Goal: Obtain resource: Download file/media

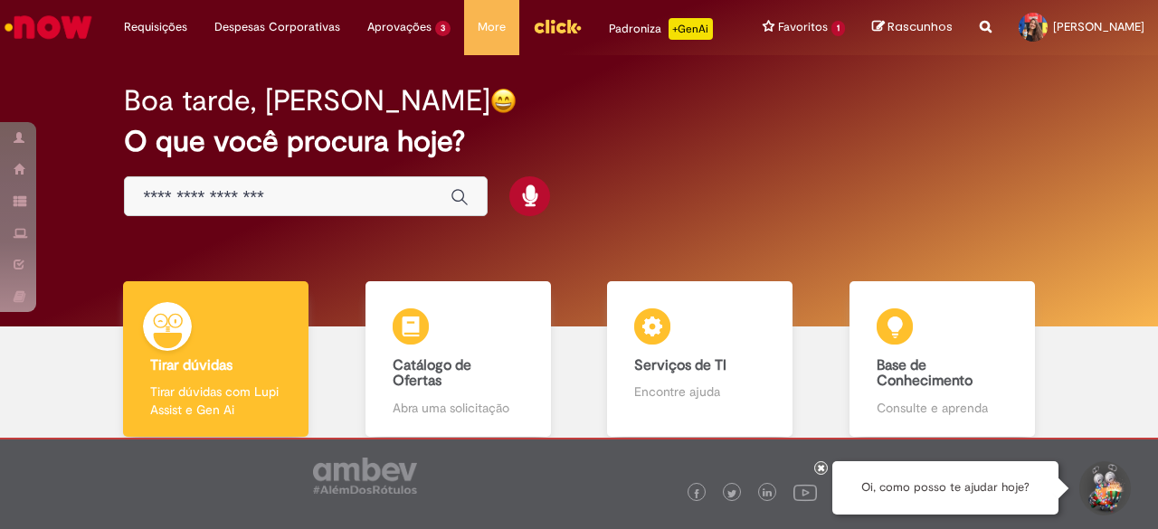
click at [223, 195] on input "Basta digitar aqui" at bounding box center [288, 197] width 290 height 21
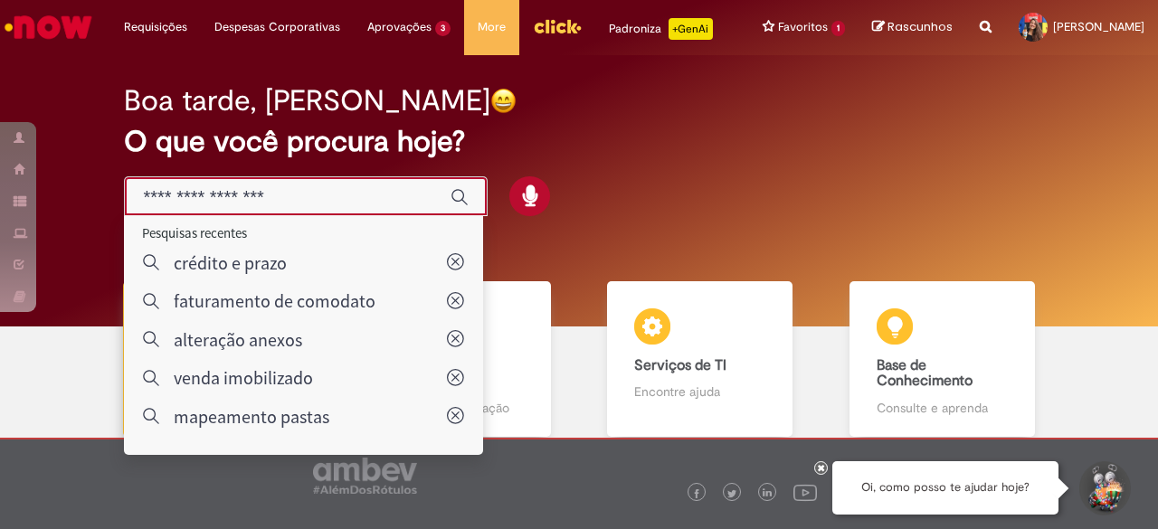
click at [966, 33] on div "Reportar problema Artigos Não encontrou base de conhecimento Catálogo Não foram…" at bounding box center [985, 27] width 39 height 55
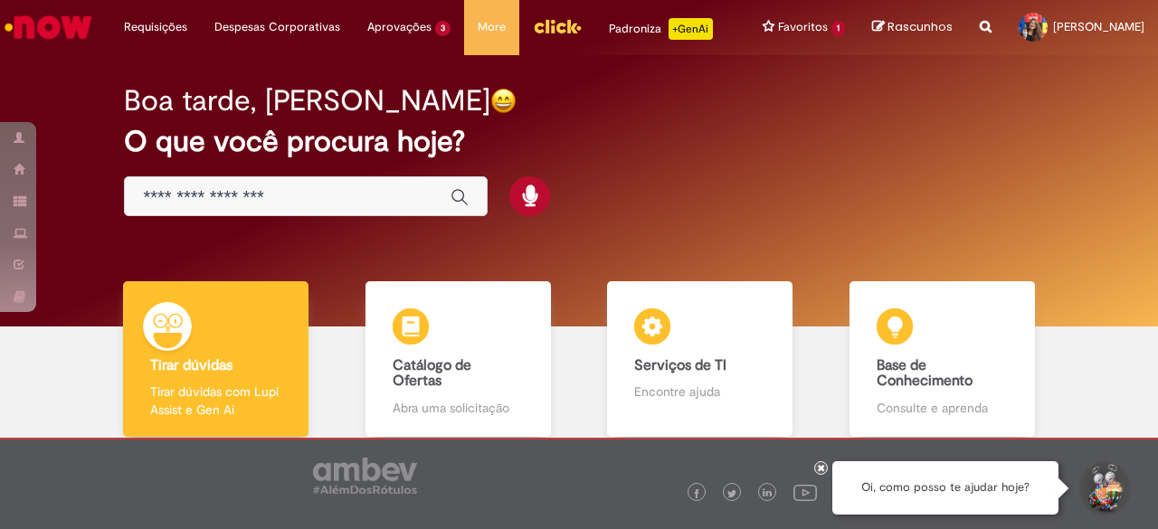
click at [980, 30] on icon "Search from all sources" at bounding box center [986, 16] width 12 height 33
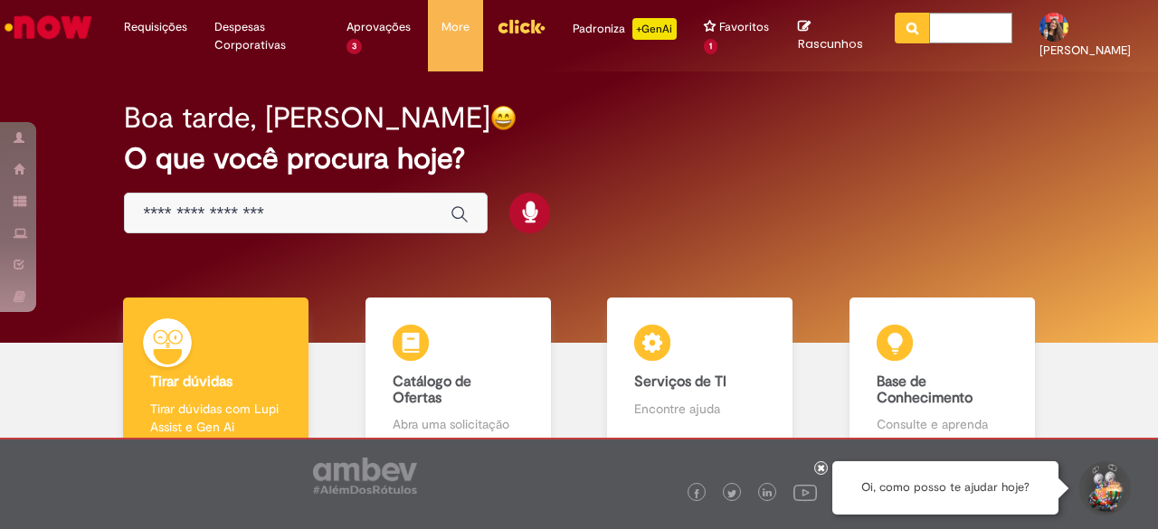
click at [910, 33] on button "Pesquisar" at bounding box center [912, 28] width 35 height 31
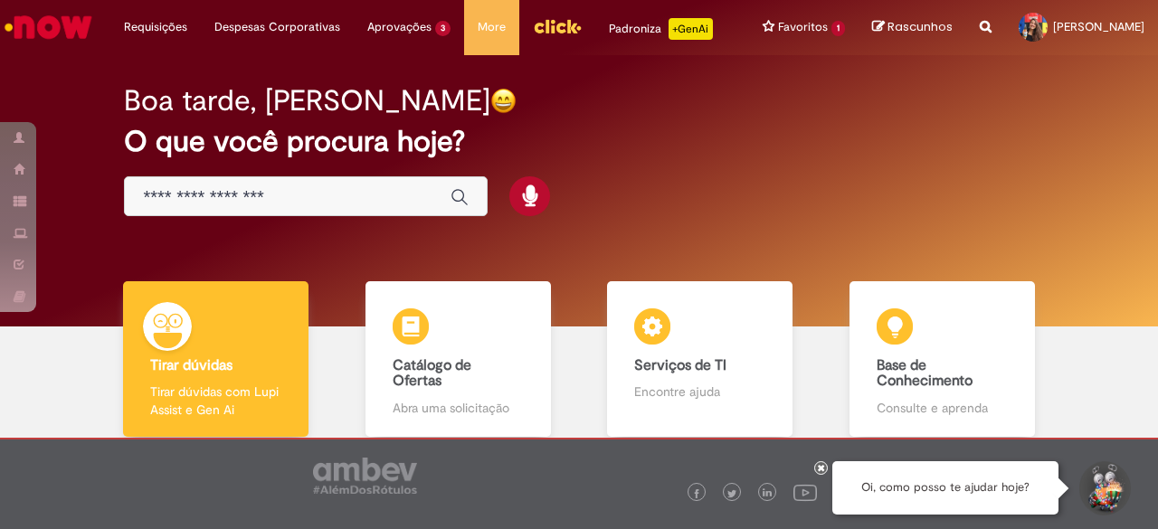
click at [923, 23] on span "Rascunhos" at bounding box center [920, 26] width 65 height 17
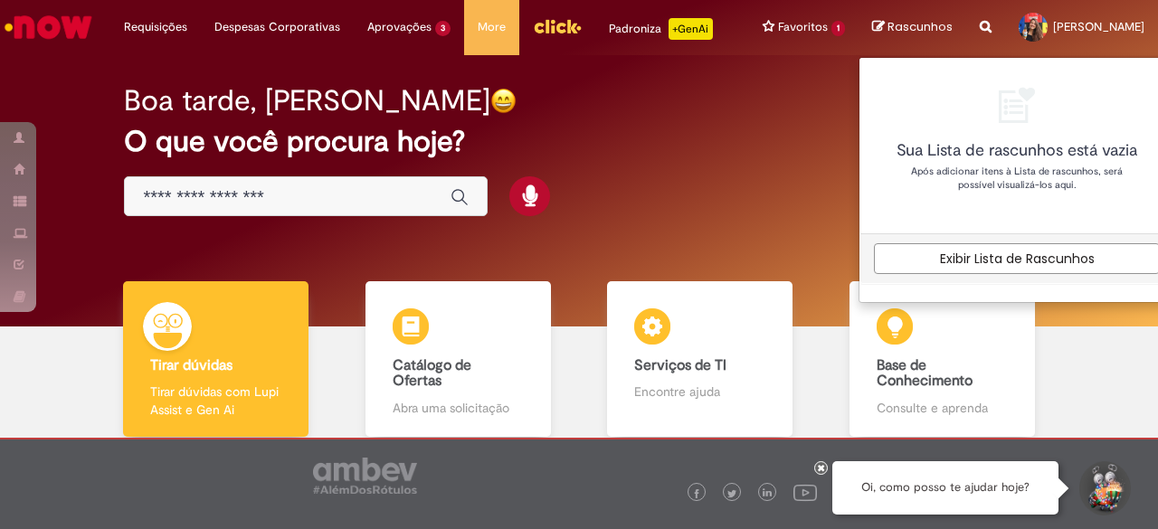
click at [966, 29] on div "Reportar problema Artigos Não encontrou base de conhecimento Catálogo Não foram…" at bounding box center [985, 27] width 39 height 55
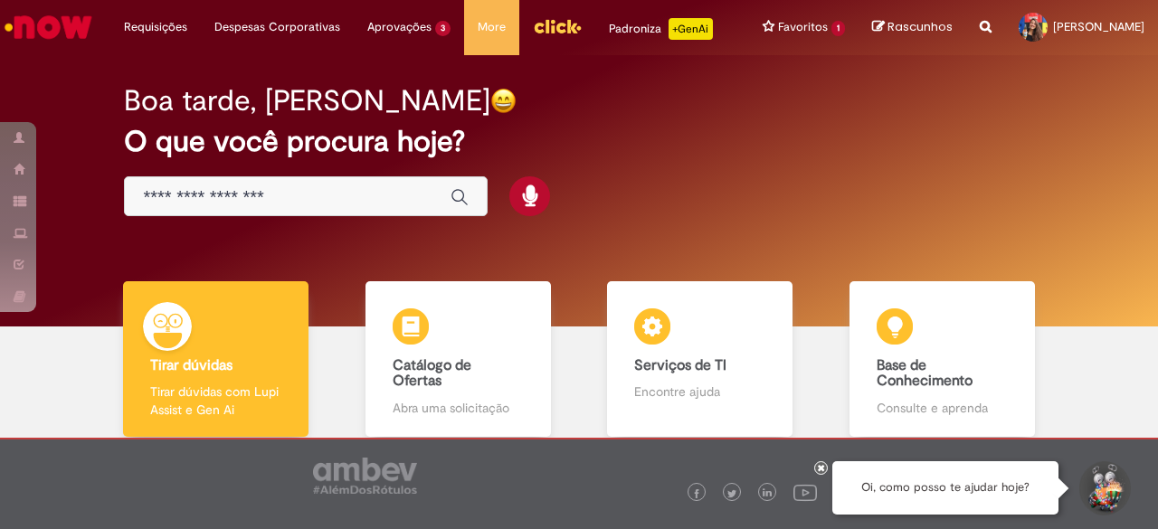
click at [980, 29] on icon "Search from all sources" at bounding box center [986, 16] width 12 height 33
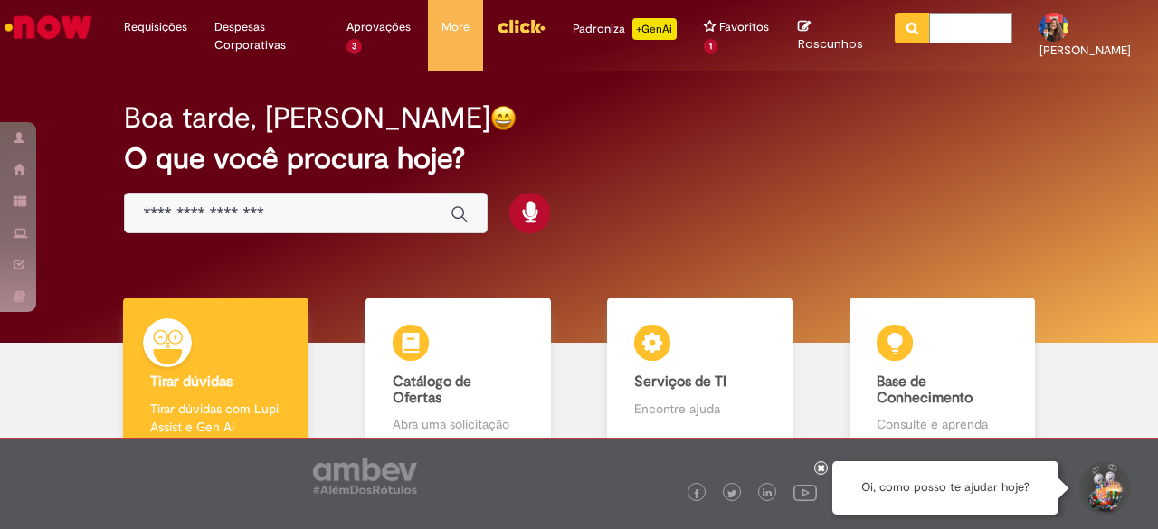
click at [935, 34] on input "text" at bounding box center [970, 28] width 83 height 31
paste input "**********"
type input "**********"
click button "Pesquisar" at bounding box center [912, 28] width 35 height 31
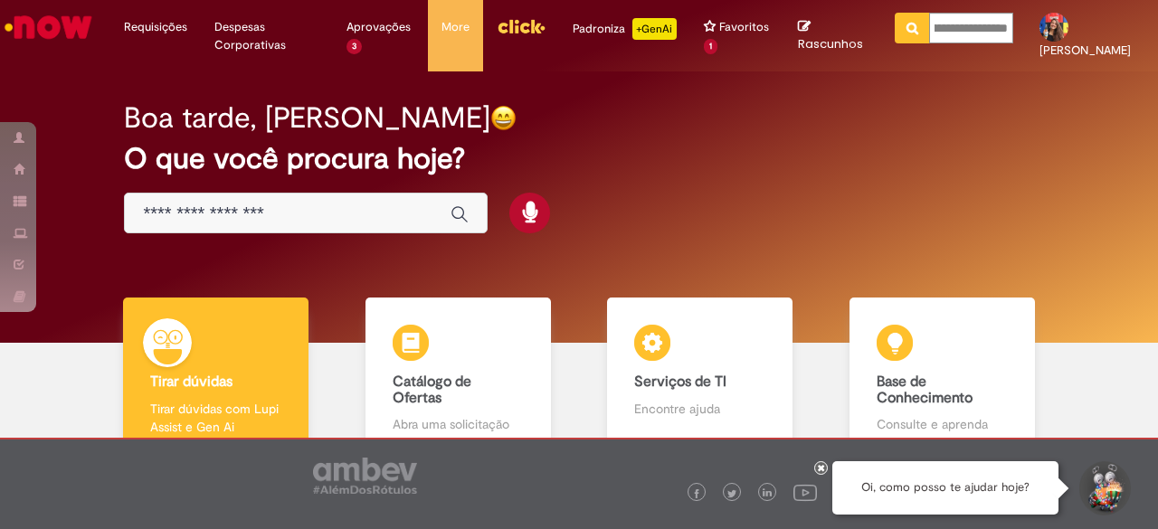
type input "**********"
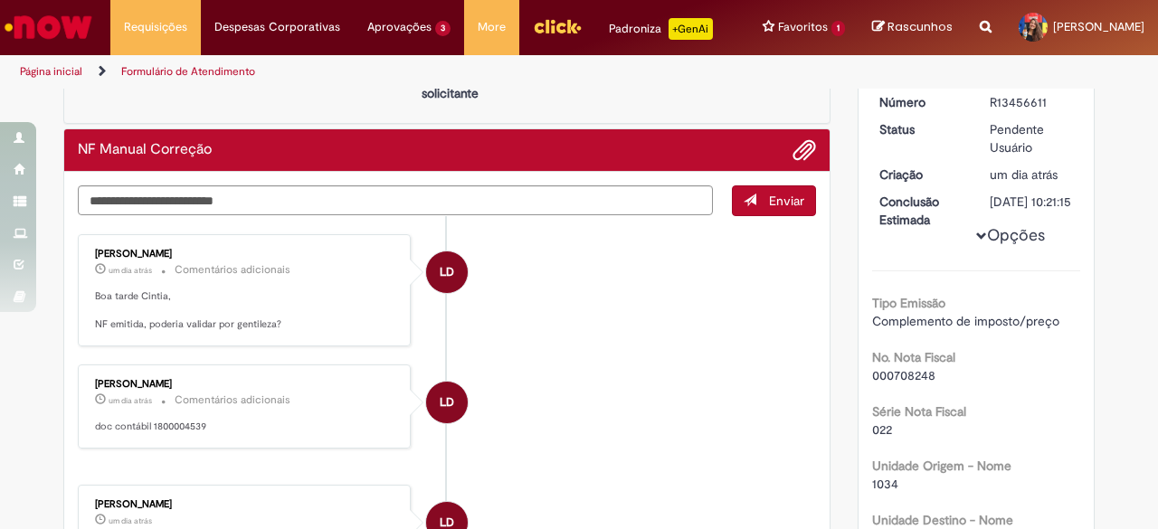
scroll to position [181, 0]
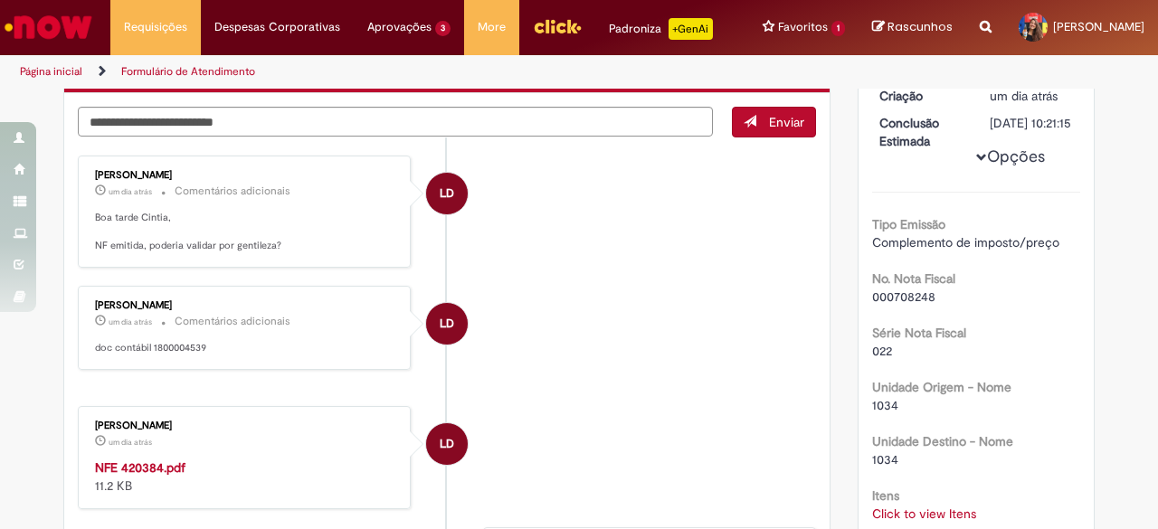
click at [142, 460] on strong "NFE 420384.pdf" at bounding box center [140, 468] width 90 height 16
click at [157, 341] on p "doc contábil 1800004539" at bounding box center [245, 348] width 301 height 14
copy p "1800004539"
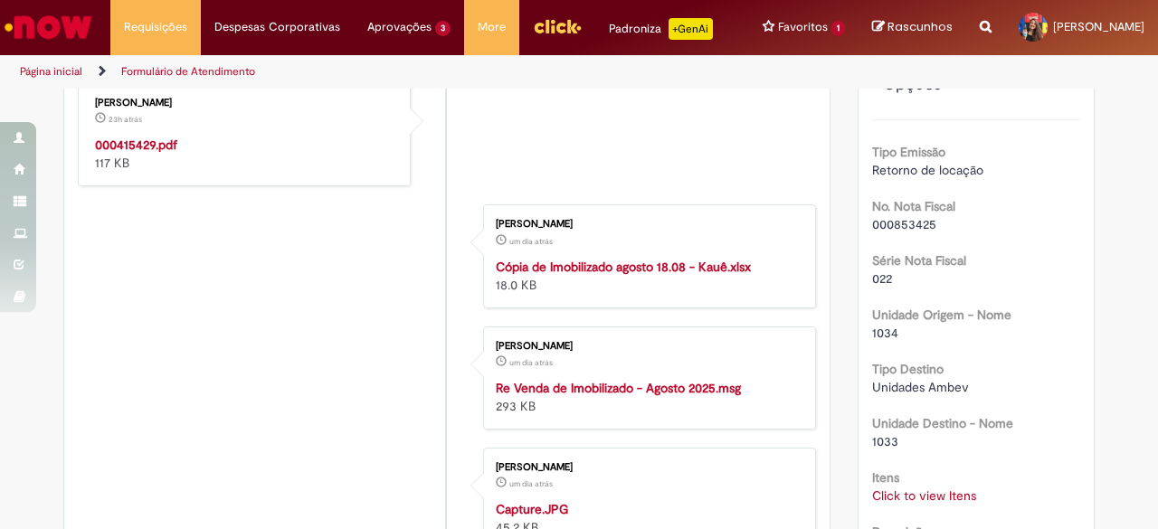
scroll to position [411, 0]
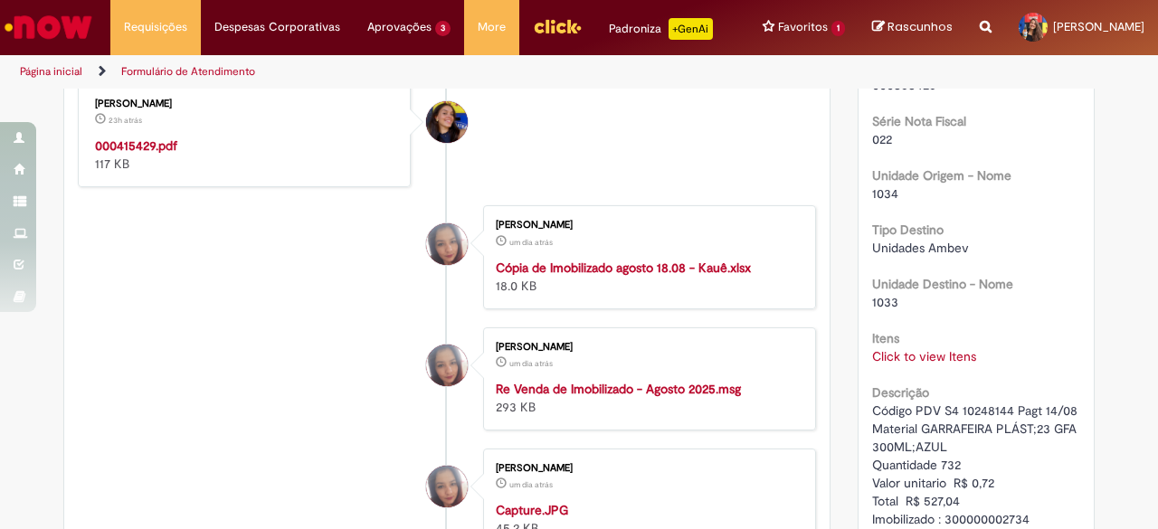
click at [168, 137] on div "000415429.pdf 117 KB" at bounding box center [245, 155] width 301 height 36
click at [158, 141] on strong "000415429.pdf" at bounding box center [136, 146] width 82 height 16
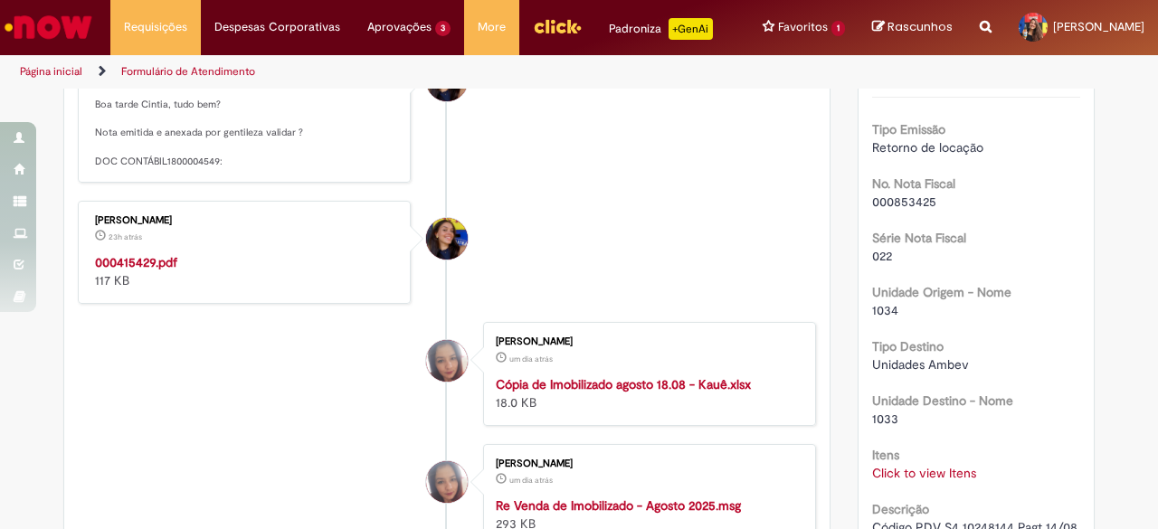
scroll to position [139, 0]
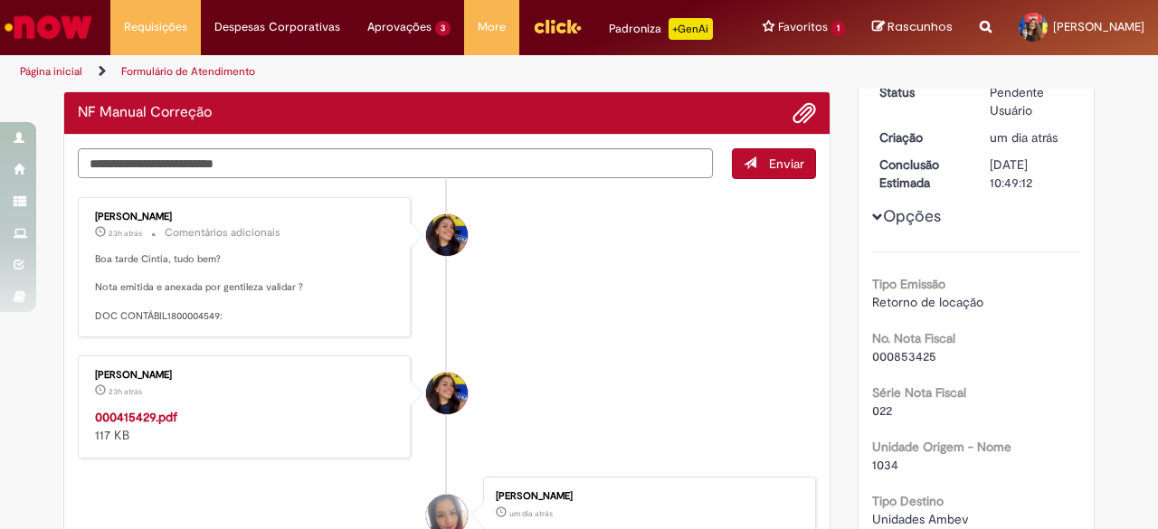
click at [200, 309] on p "Boa tarde Cintia, tudo bem? Nota emitida e anexada por gentileza validar ? DOC …" at bounding box center [245, 287] width 301 height 71
copy p "CONTÁBIL1800004549"
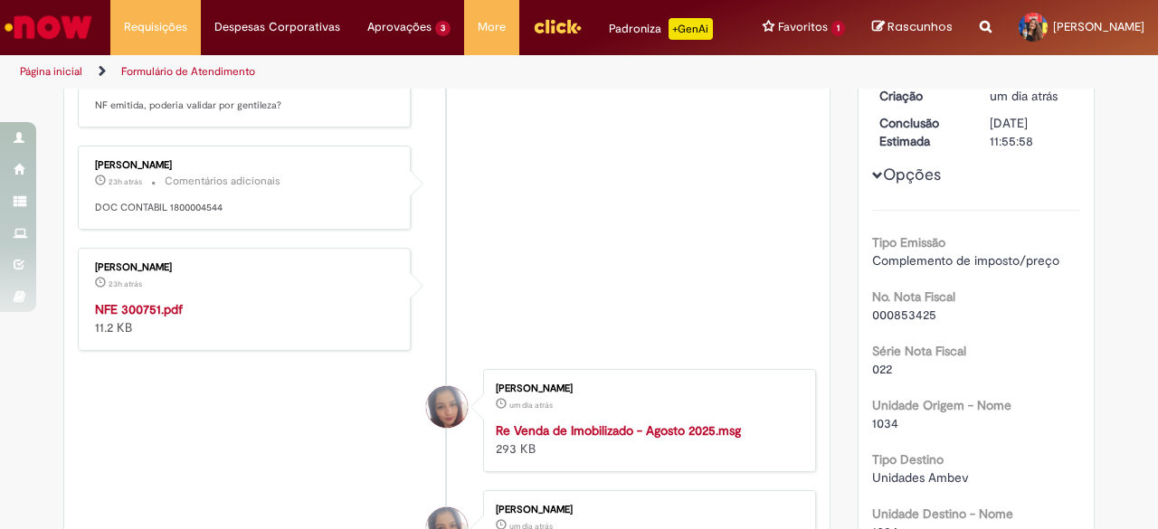
scroll to position [320, 0]
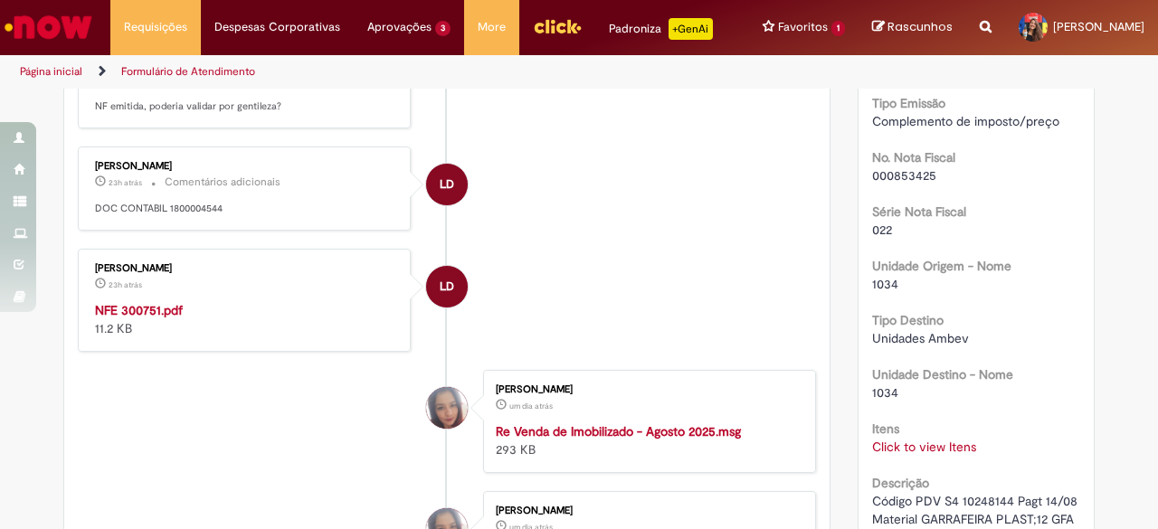
click at [152, 302] on strong "NFE 300751.pdf" at bounding box center [139, 310] width 88 height 16
click at [181, 202] on p "DOC CONTABIL 1800004544" at bounding box center [245, 209] width 301 height 14
copy p "1800004544"
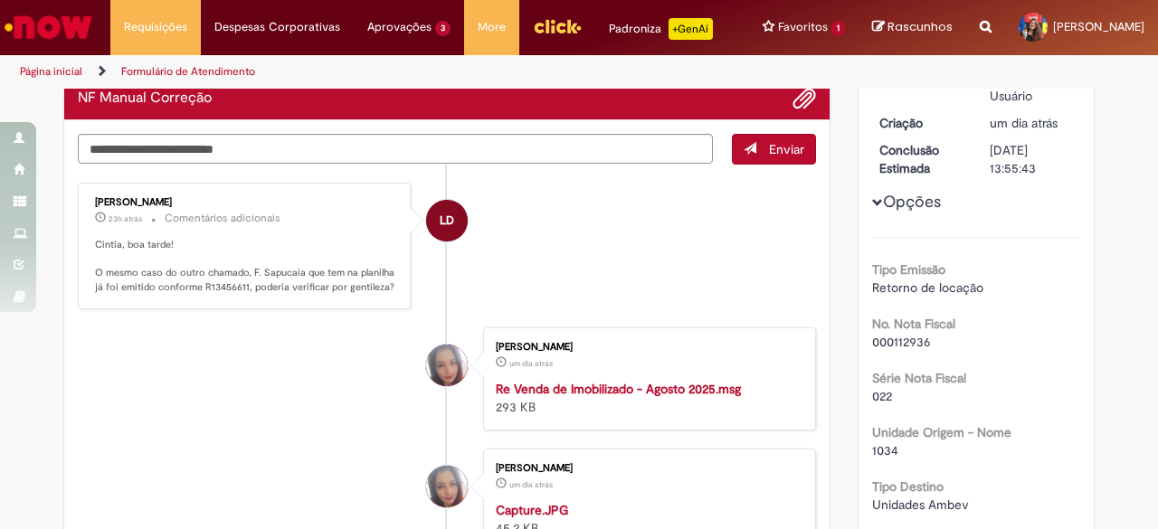
scroll to position [181, 0]
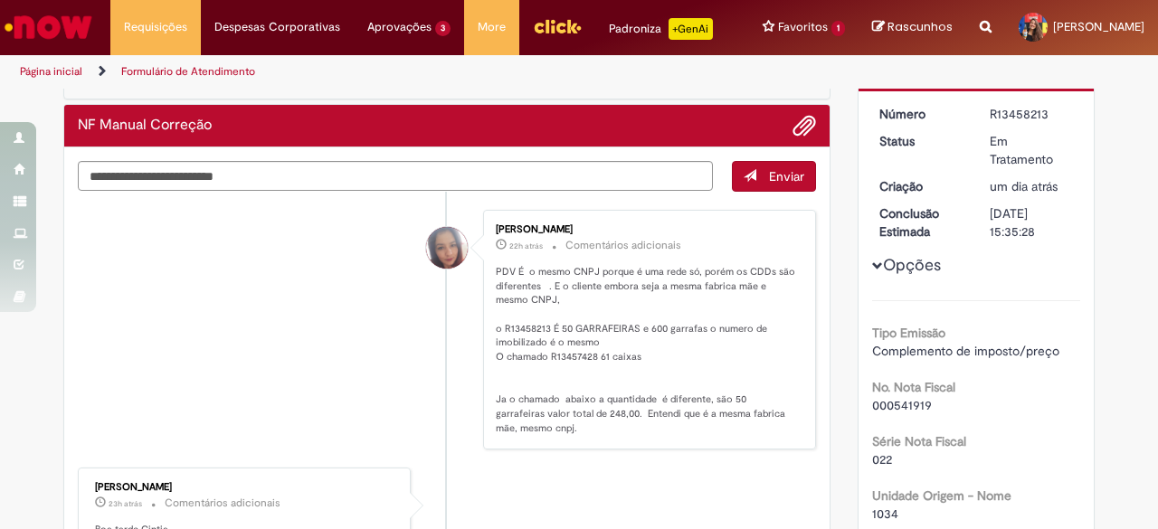
scroll to position [194, 0]
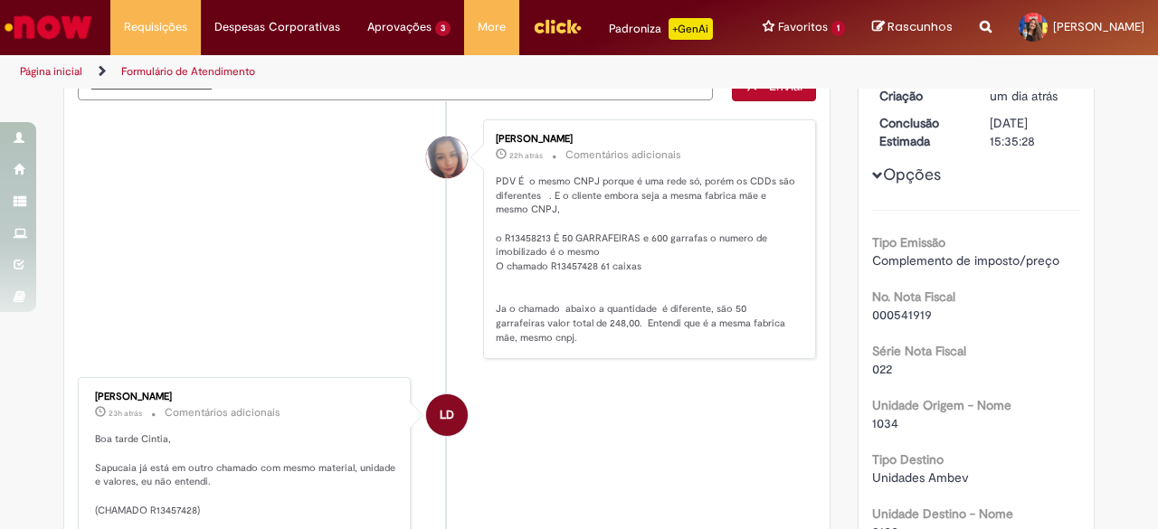
scroll to position [284, 0]
